Goal: Task Accomplishment & Management: Manage account settings

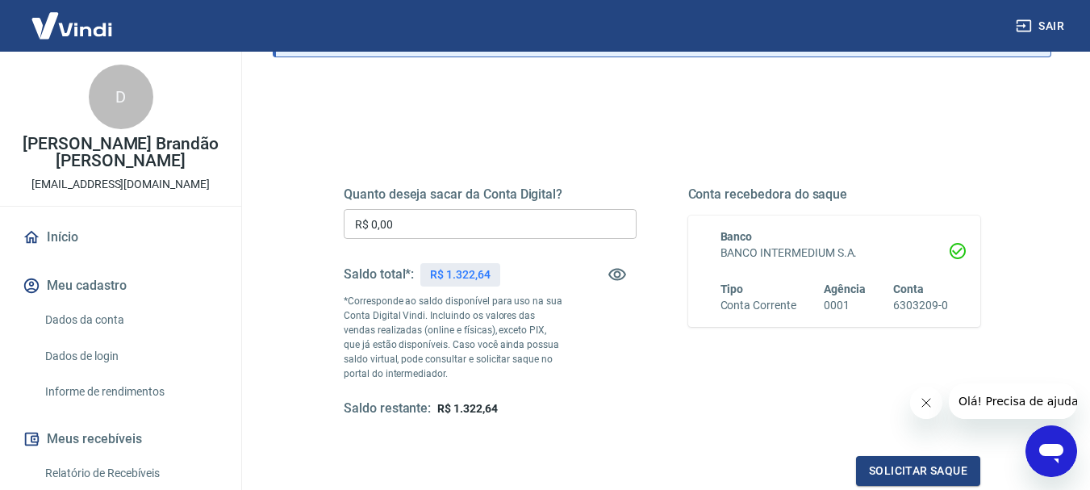
scroll to position [161, 0]
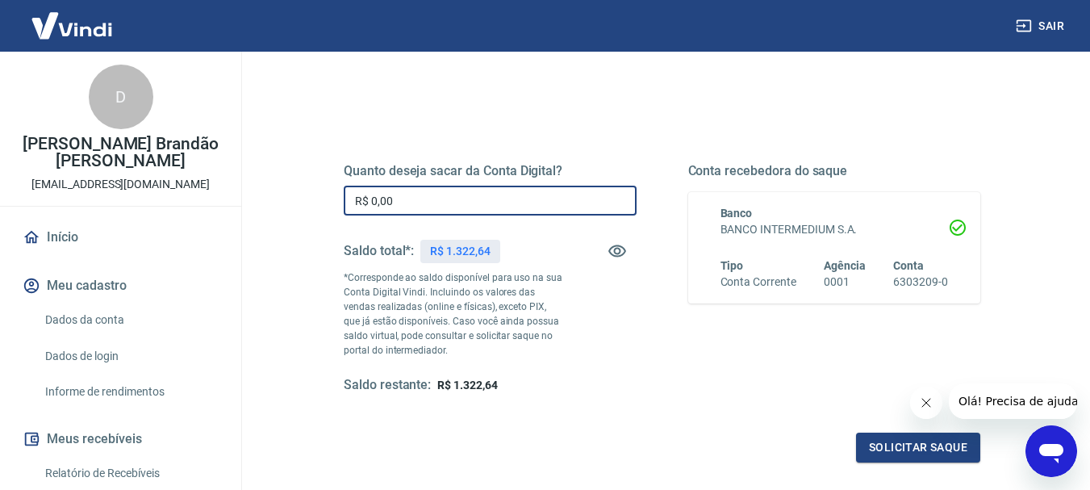
click at [493, 215] on input "R$ 0,00" at bounding box center [490, 201] width 293 height 30
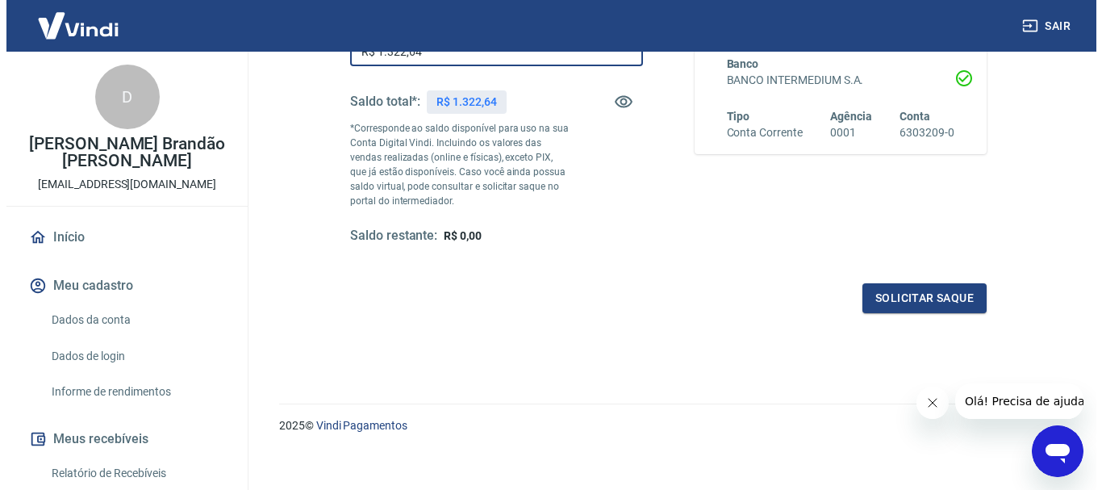
scroll to position [323, 0]
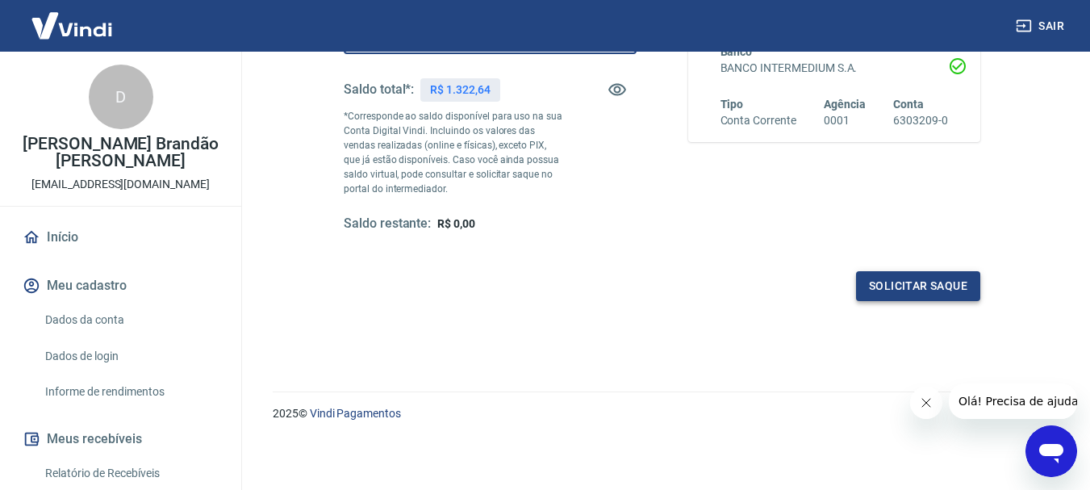
type input "R$ 1.322,64"
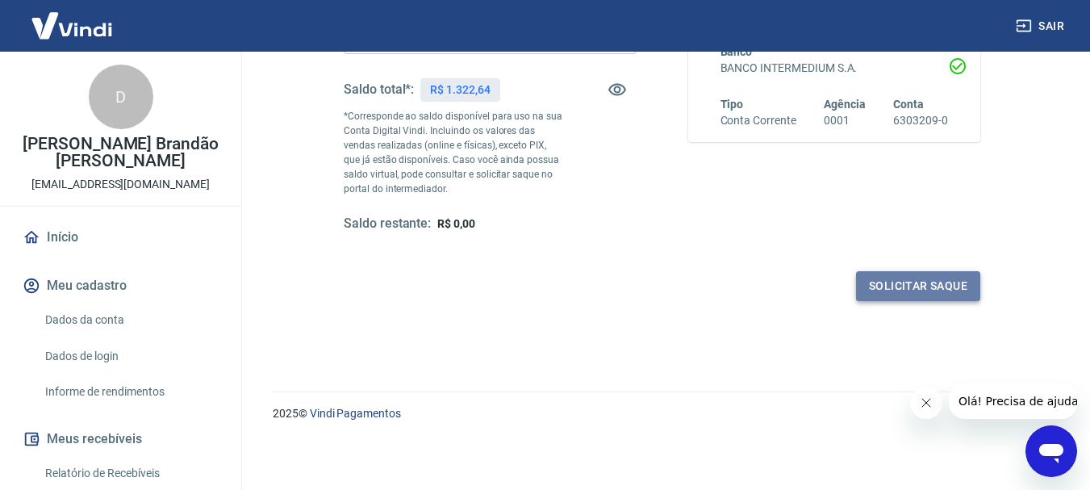
click at [931, 284] on button "Solicitar saque" at bounding box center [918, 286] width 124 height 30
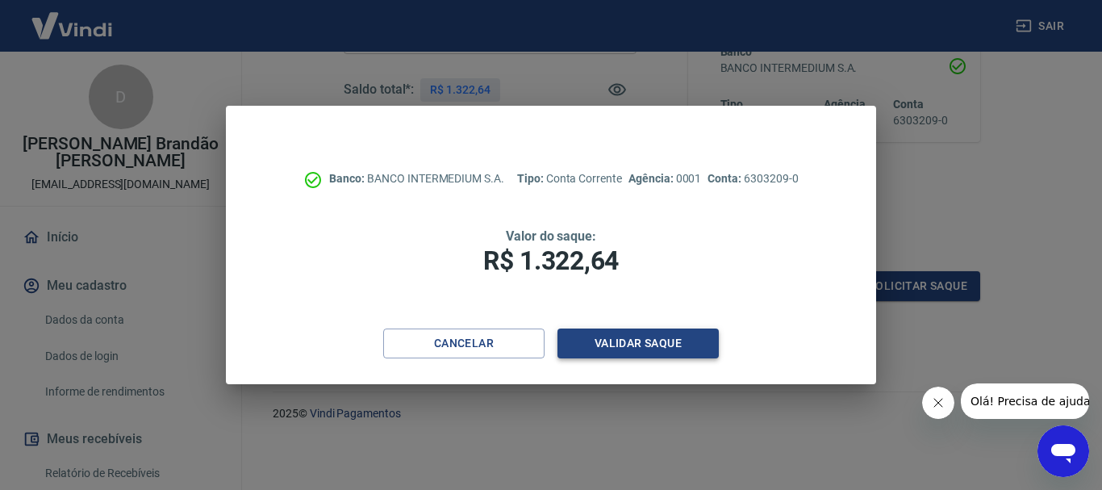
click at [653, 345] on button "Validar saque" at bounding box center [638, 343] width 161 height 30
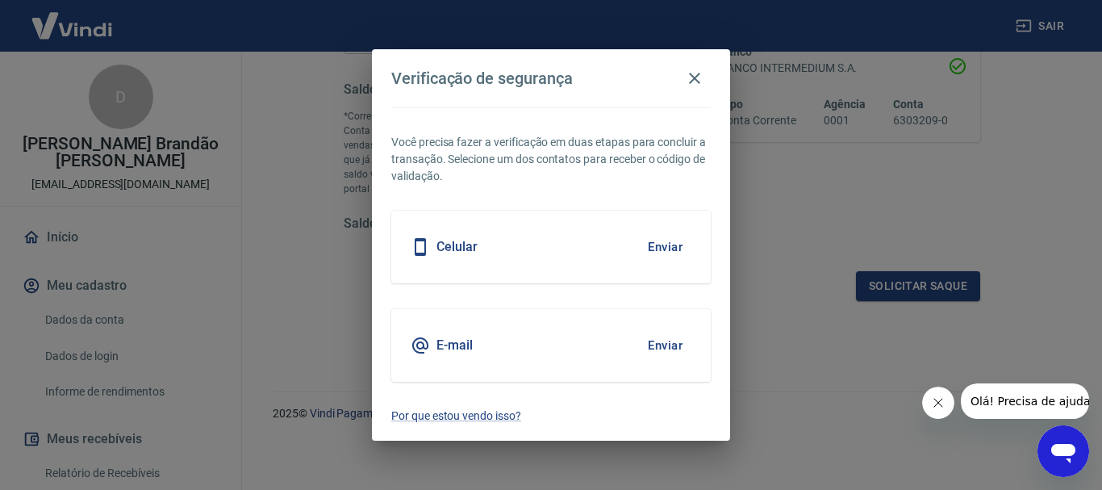
click at [660, 249] on button "Enviar" at bounding box center [665, 247] width 52 height 34
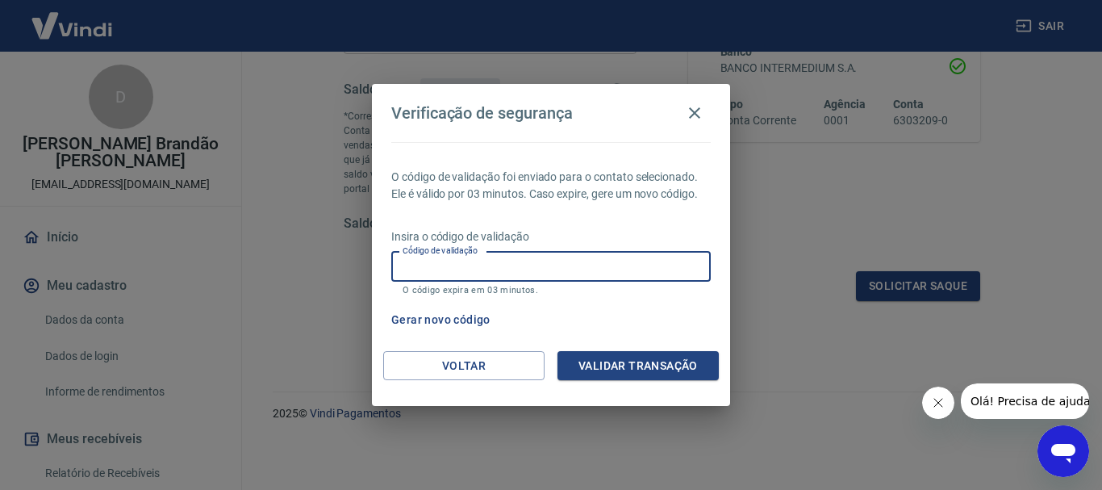
click at [603, 272] on input "Código de validação" at bounding box center [551, 267] width 320 height 30
type input "633707"
click at [638, 365] on button "Validar transação" at bounding box center [638, 366] width 161 height 30
